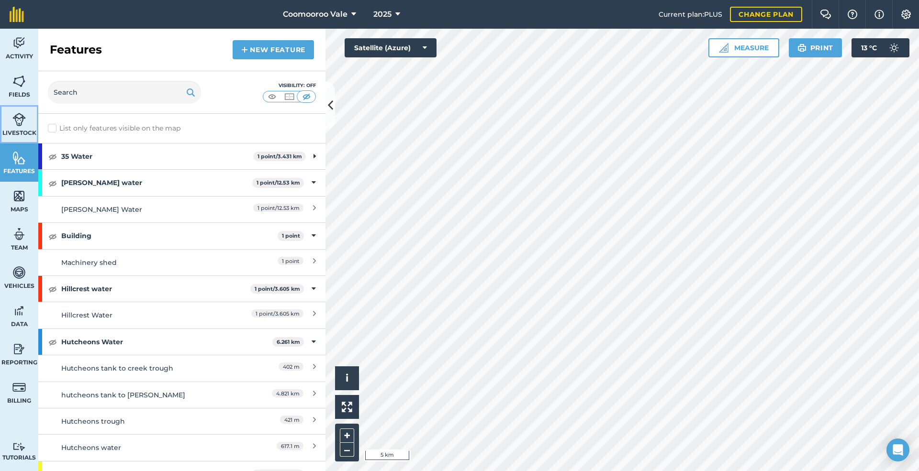
click at [16, 119] on img at bounding box center [18, 119] width 13 height 14
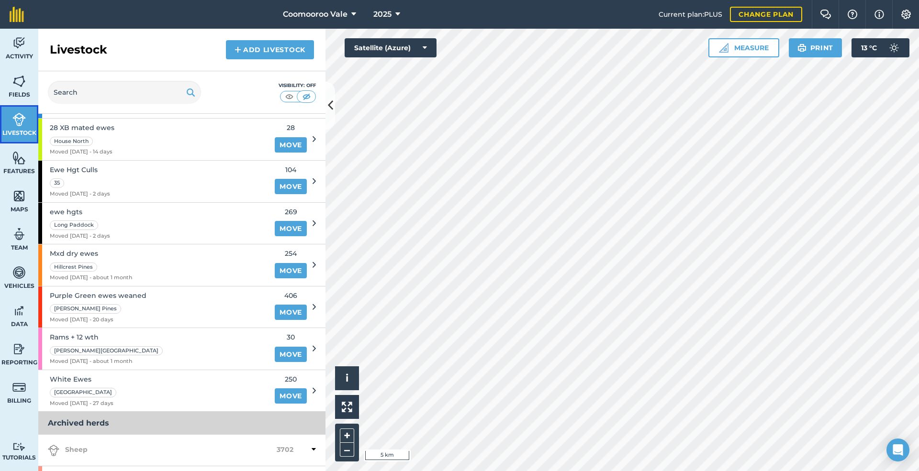
scroll to position [144, 0]
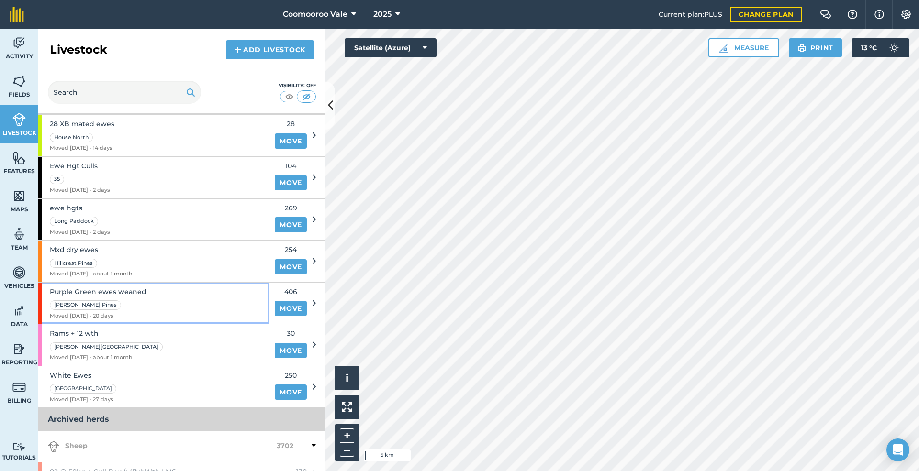
click at [173, 307] on div "Purple Green ewes weaned [PERSON_NAME] Pines Moved [DATE] - 20 days" at bounding box center [153, 304] width 231 height 42
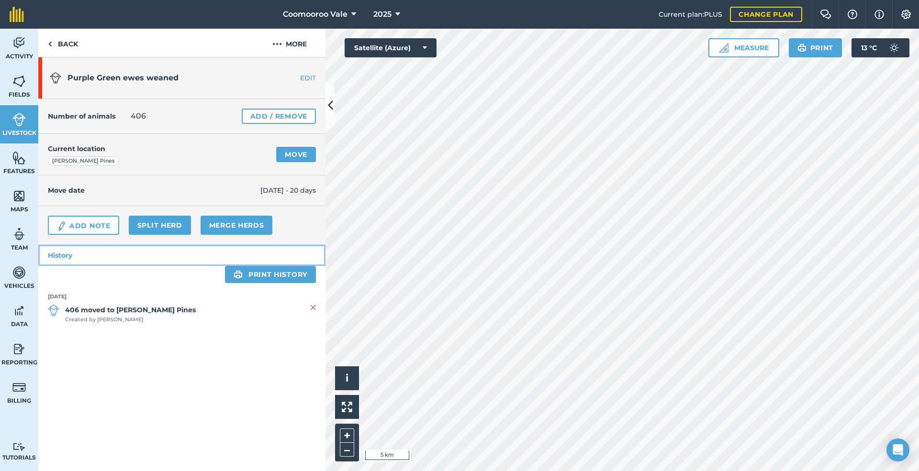
click at [66, 254] on link "History" at bounding box center [181, 255] width 287 height 21
click at [304, 77] on link "EDIT" at bounding box center [295, 78] width 60 height 10
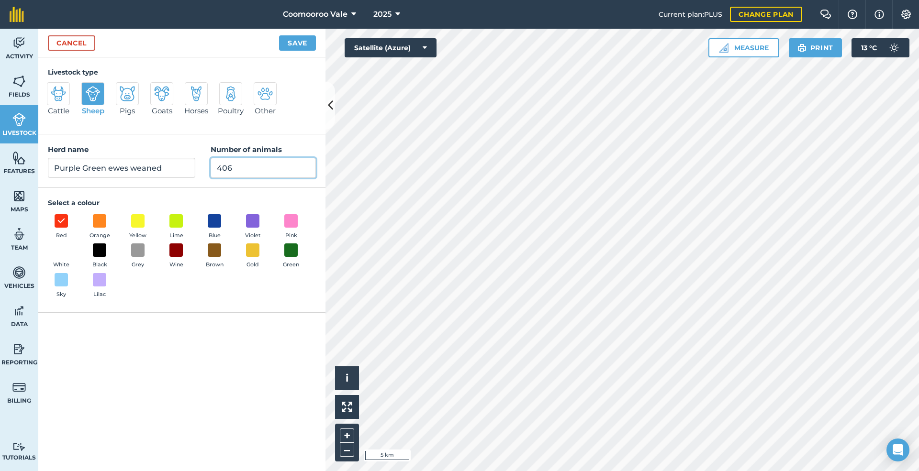
click at [241, 167] on input "406" at bounding box center [263, 168] width 105 height 20
type input "400"
click at [297, 35] on button "Save" at bounding box center [297, 42] width 37 height 15
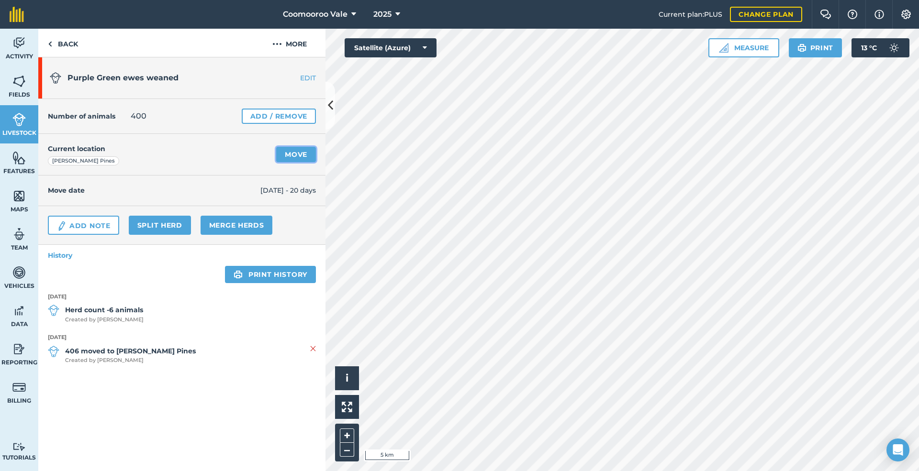
click at [302, 153] on link "Move" at bounding box center [296, 154] width 40 height 15
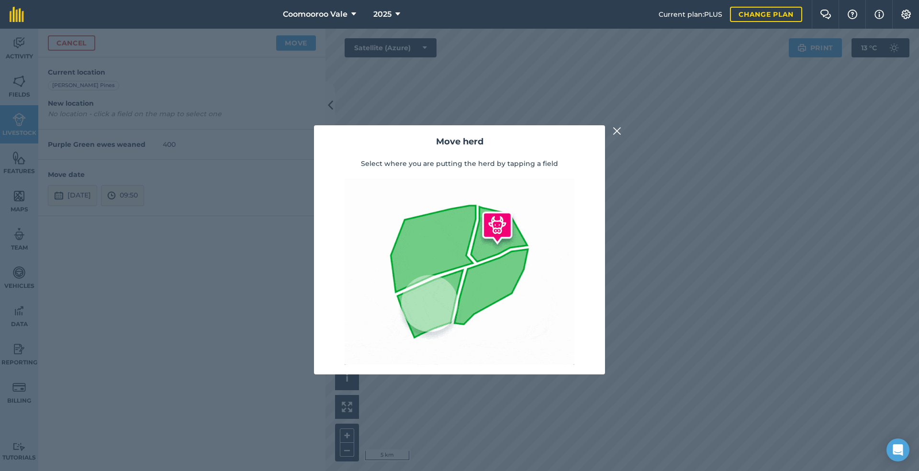
click at [617, 129] on img at bounding box center [617, 130] width 9 height 11
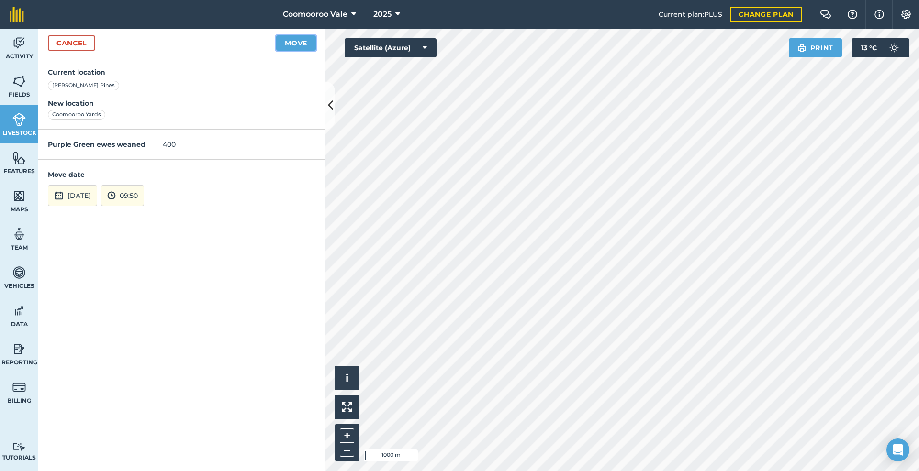
click at [290, 41] on button "Move" at bounding box center [296, 42] width 40 height 15
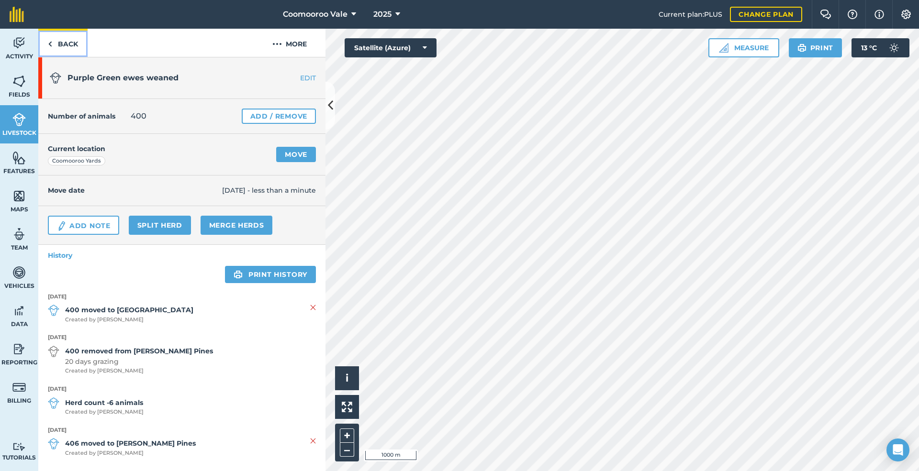
click at [58, 43] on link "Back" at bounding box center [62, 43] width 49 height 28
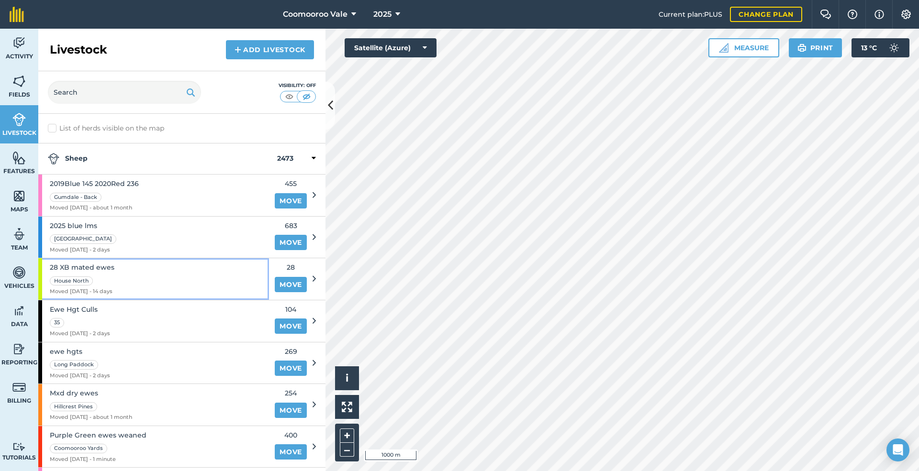
click at [215, 270] on div "28 XB mated ewes House North Moved [DATE] - 14 days" at bounding box center [153, 279] width 231 height 42
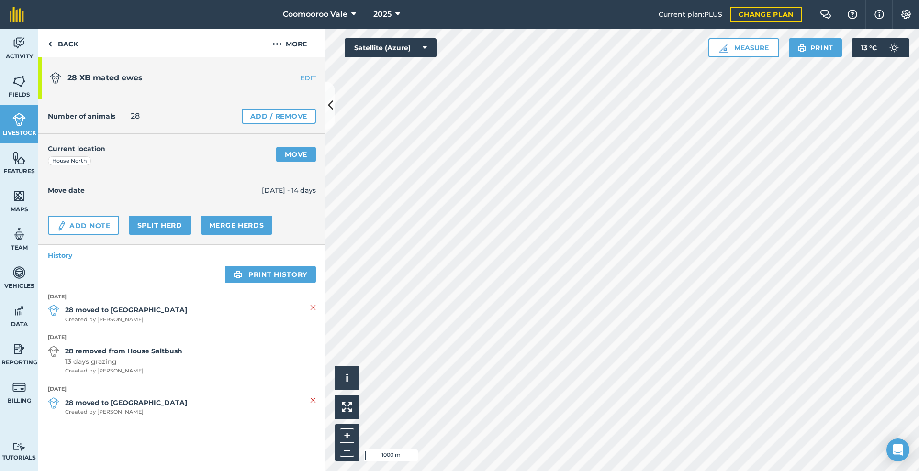
click at [311, 77] on link "EDIT" at bounding box center [295, 78] width 60 height 10
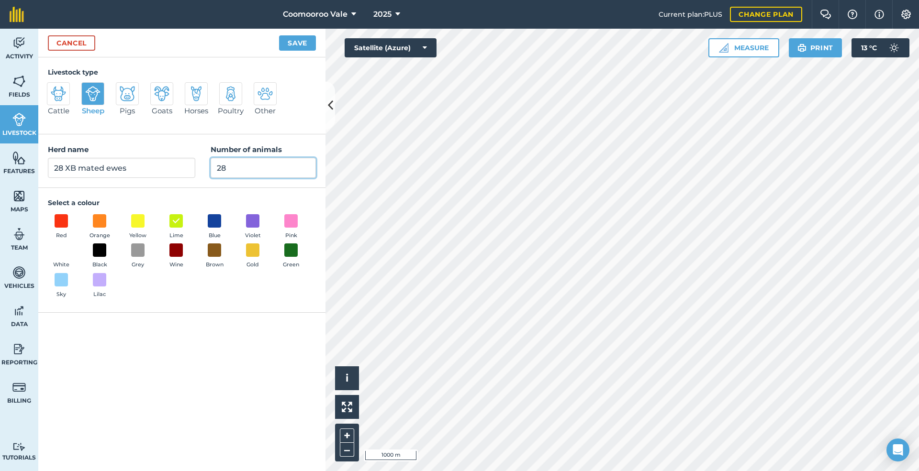
click at [261, 169] on input "28" at bounding box center [263, 168] width 105 height 20
type input "2"
type input "34"
click at [301, 40] on button "Save" at bounding box center [297, 42] width 37 height 15
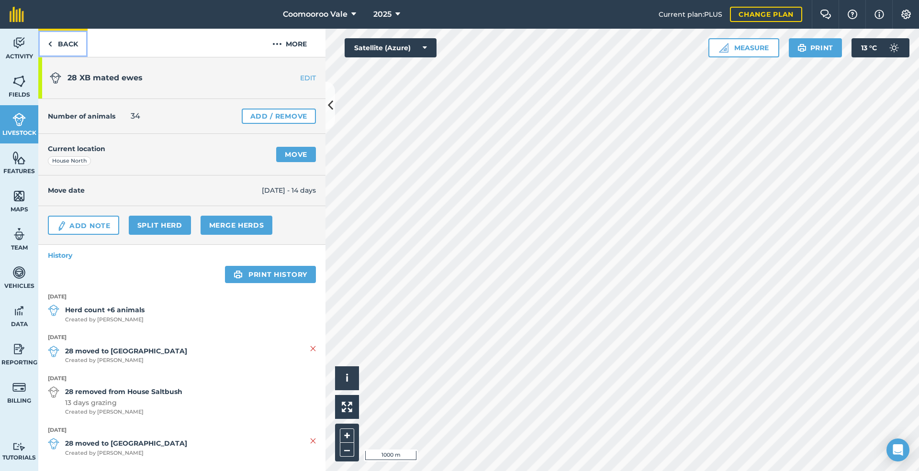
click at [69, 43] on link "Back" at bounding box center [62, 43] width 49 height 28
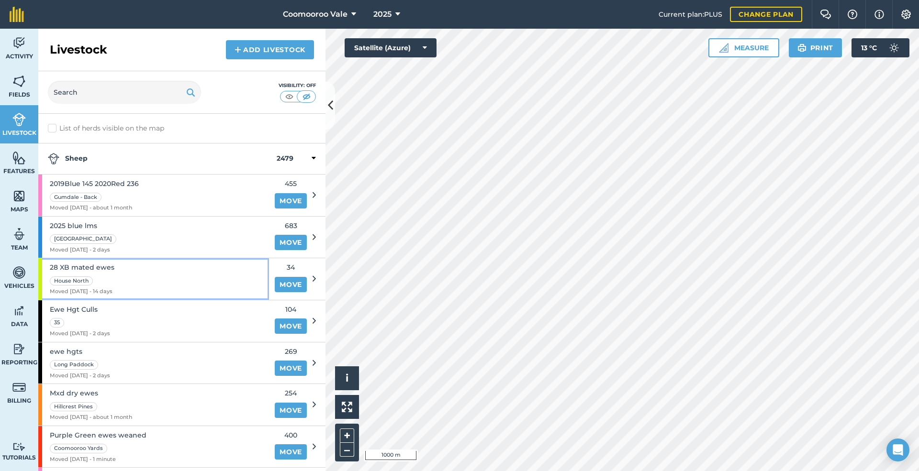
click at [172, 286] on div "28 XB mated ewes House North Moved [DATE] - 14 days" at bounding box center [153, 279] width 231 height 42
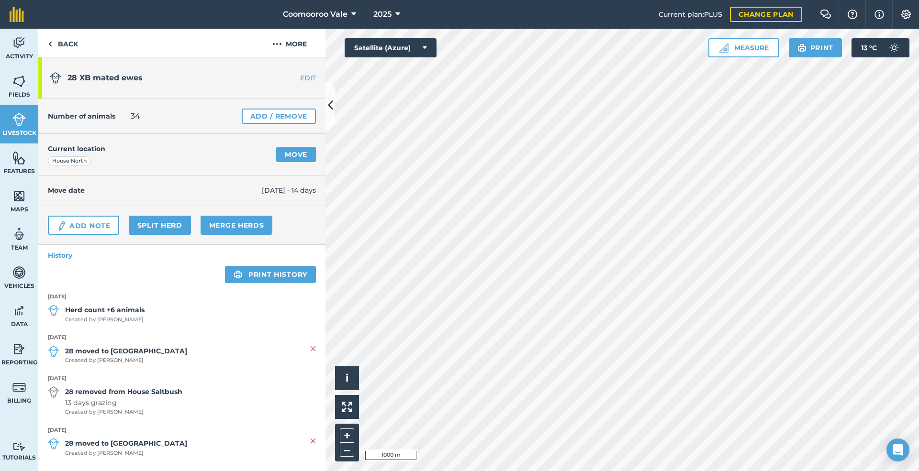
click at [299, 76] on link "EDIT" at bounding box center [295, 78] width 60 height 10
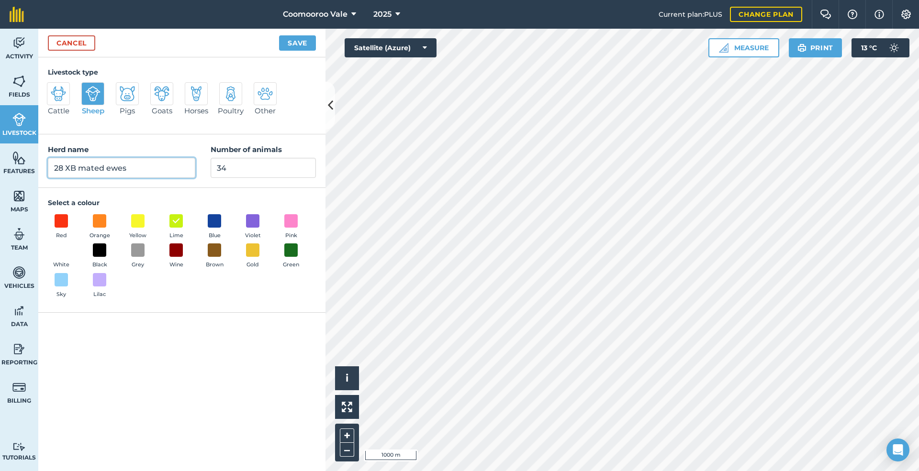
click at [62, 166] on input "28 XB mated ewes" at bounding box center [121, 168] width 147 height 20
type input "34 XB mated ewes"
click at [297, 41] on button "Save" at bounding box center [297, 42] width 37 height 15
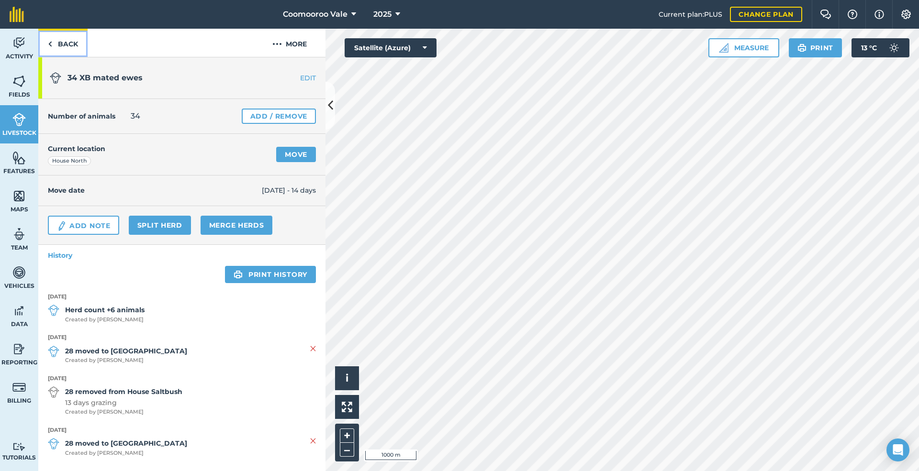
click at [63, 43] on link "Back" at bounding box center [62, 43] width 49 height 28
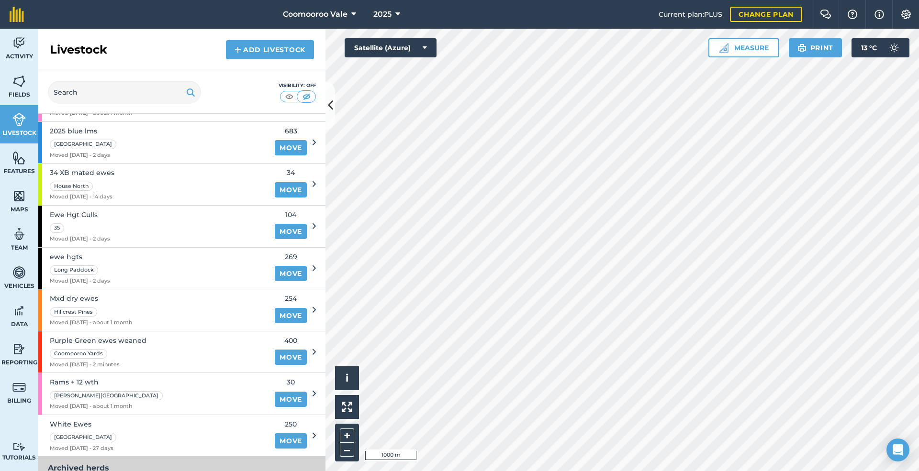
scroll to position [96, 0]
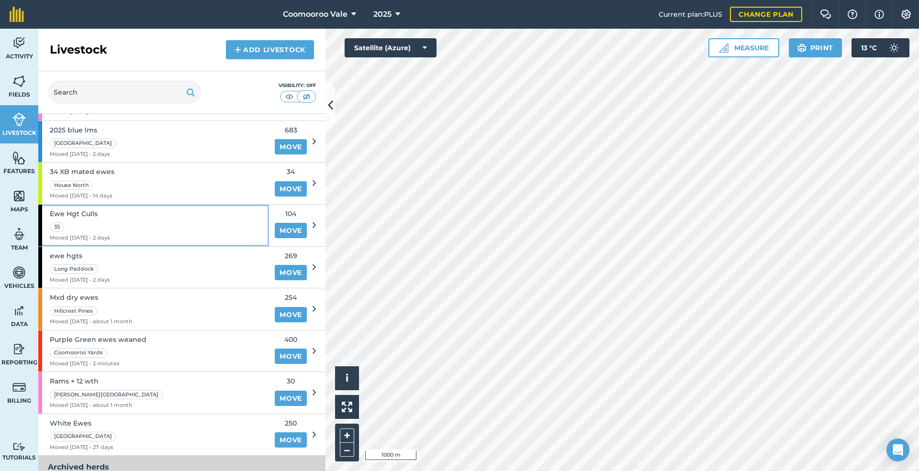
click at [228, 226] on div "Ewe Hgt Culls 35 Moved [DATE] - 2 days" at bounding box center [153, 226] width 231 height 42
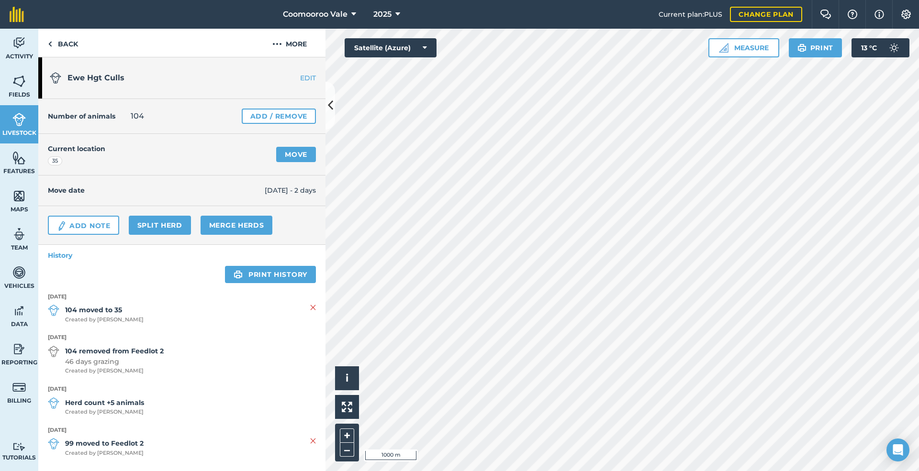
click at [300, 77] on link "EDIT" at bounding box center [295, 78] width 60 height 10
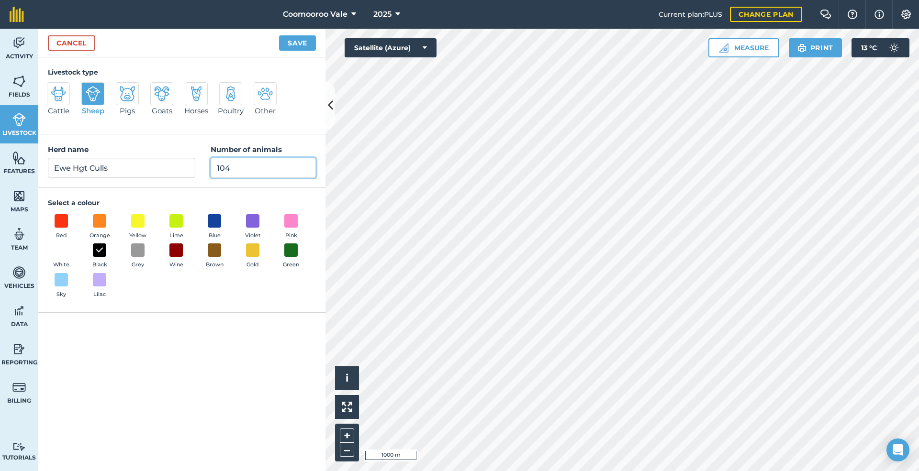
click at [236, 169] on input "104" at bounding box center [263, 168] width 105 height 20
type input "102"
click at [299, 42] on button "Save" at bounding box center [297, 42] width 37 height 15
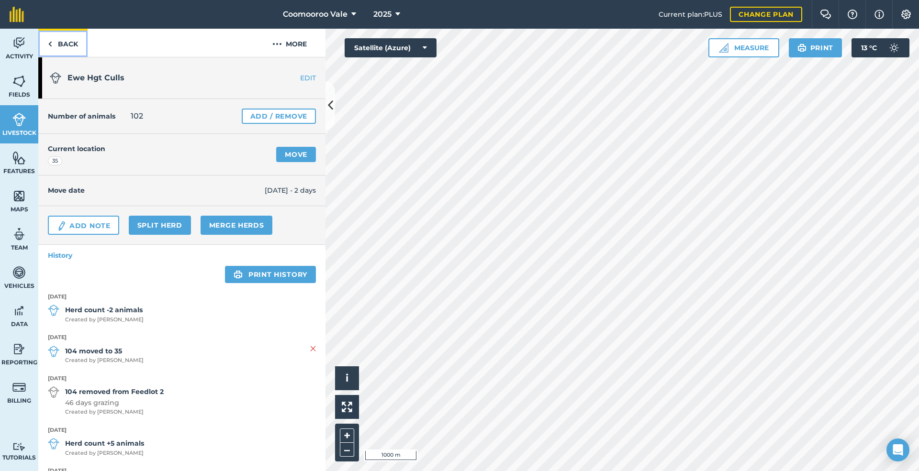
click at [64, 39] on link "Back" at bounding box center [62, 43] width 49 height 28
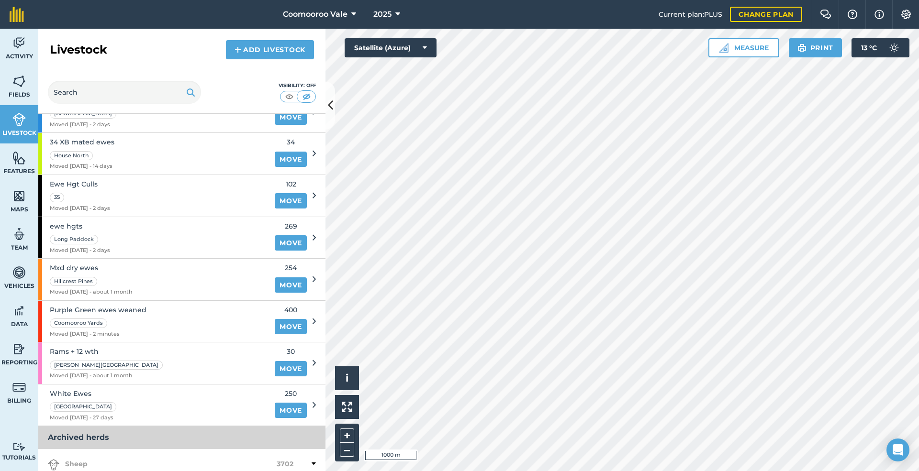
scroll to position [127, 0]
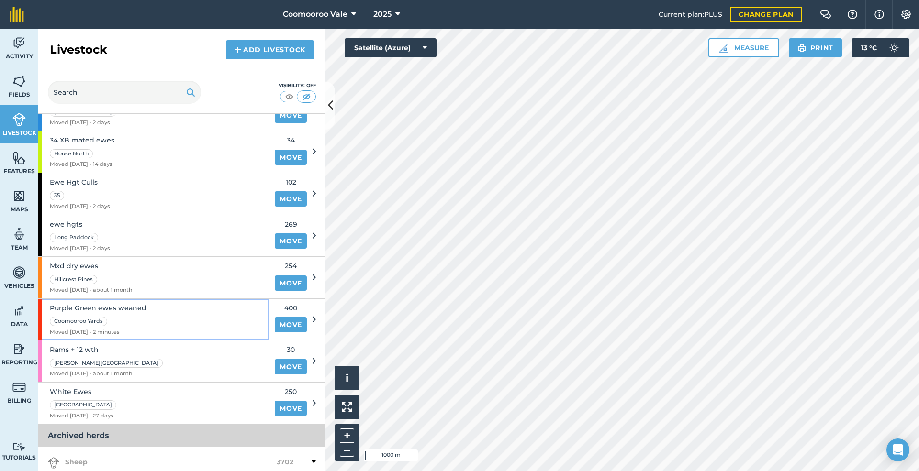
click at [165, 322] on div "Purple Green ewes weaned Coomooroo Yards Moved [DATE] - 2 minutes" at bounding box center [153, 320] width 231 height 42
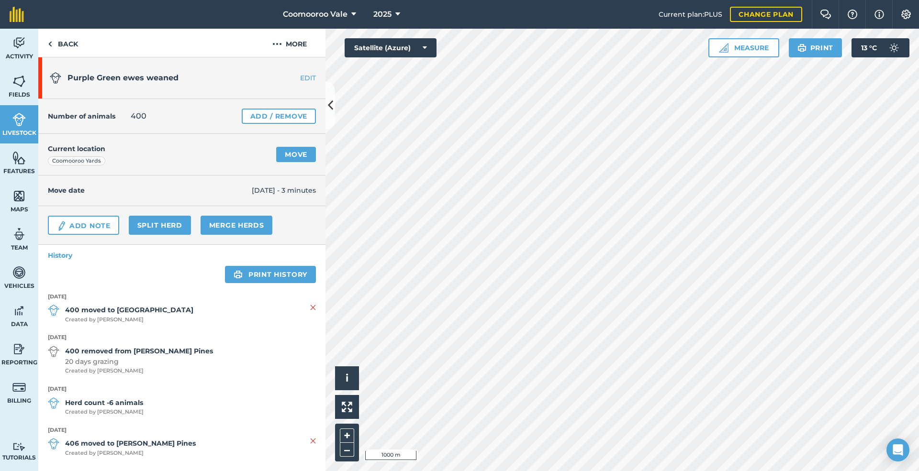
click at [297, 77] on link "EDIT" at bounding box center [295, 78] width 60 height 10
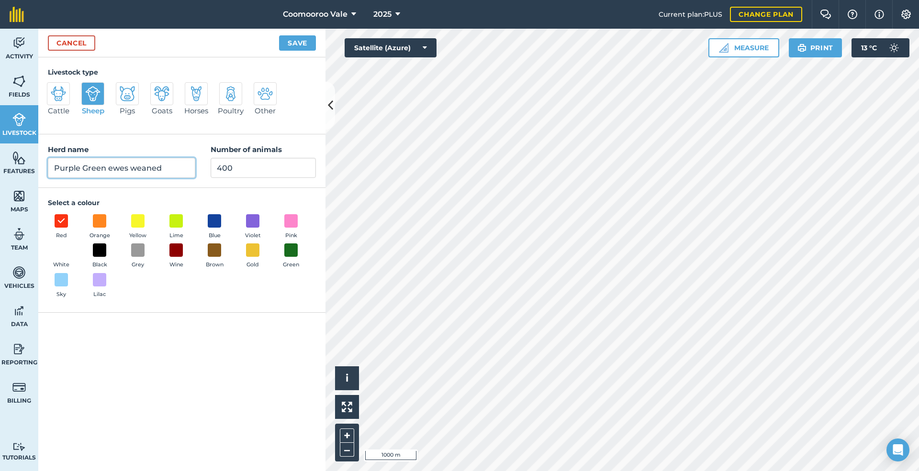
click at [163, 167] on input "Purple Green ewes weaned" at bounding box center [121, 168] width 147 height 20
type input "Purple Green ewes"
click at [295, 41] on button "Save" at bounding box center [297, 42] width 37 height 15
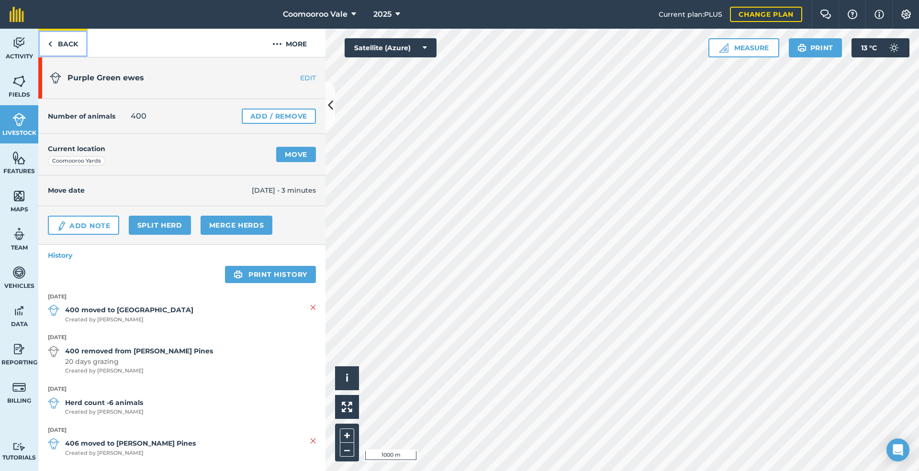
click at [72, 37] on link "Back" at bounding box center [62, 43] width 49 height 28
